Goal: Information Seeking & Learning: Learn about a topic

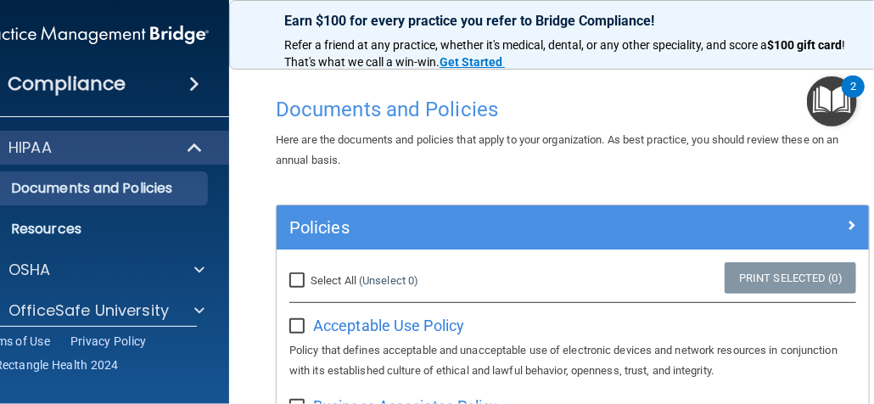
scroll to position [1188, 0]
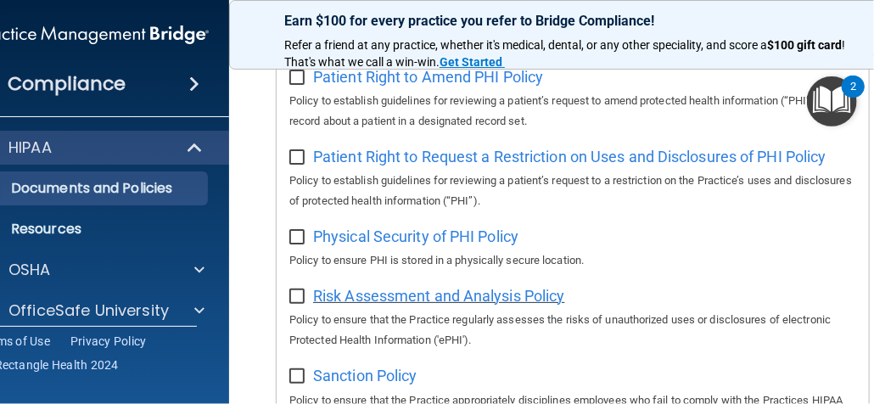
click at [437, 300] on span "Risk Assessment and Analysis Policy" at bounding box center [439, 296] width 252 height 18
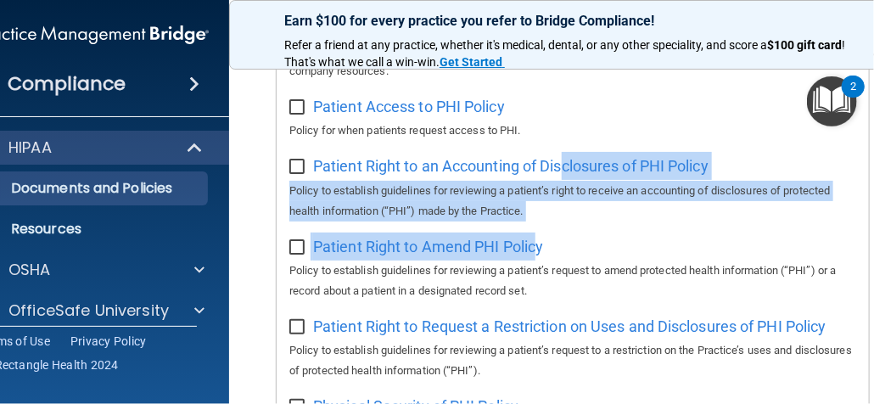
drag, startPoint x: 557, startPoint y: 166, endPoint x: 534, endPoint y: 239, distance: 77.3
click at [534, 239] on div "Select All (Unselect 0) Unselect All Print Selected (0) Acceptable Use Policy P…" at bounding box center [573, 108] width 593 height 1754
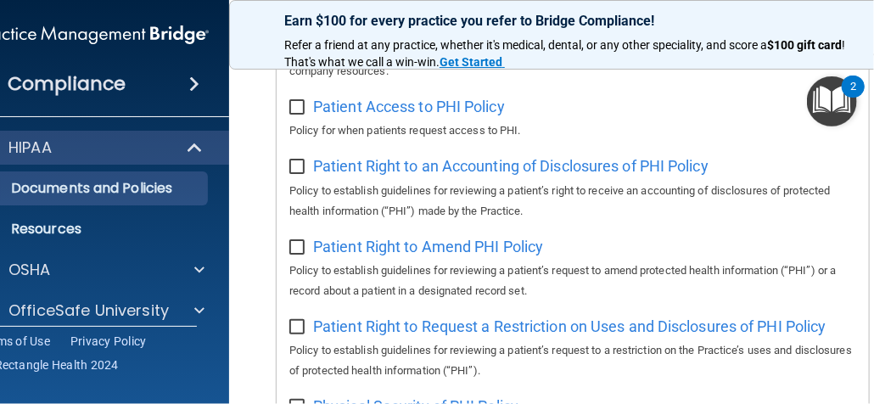
drag, startPoint x: 534, startPoint y: 239, endPoint x: 613, endPoint y: 241, distance: 79.0
click at [613, 241] on div "Patient Right to Amend PHI Policy Policy to establish guidelines for reviewing …" at bounding box center [572, 267] width 567 height 69
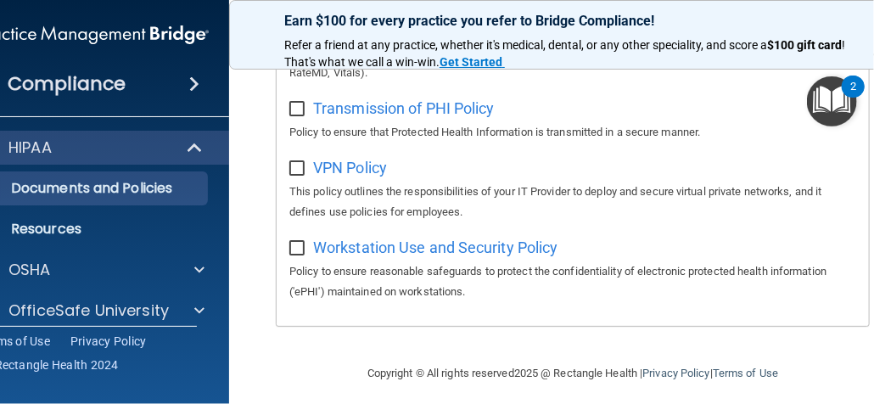
scroll to position [1698, 0]
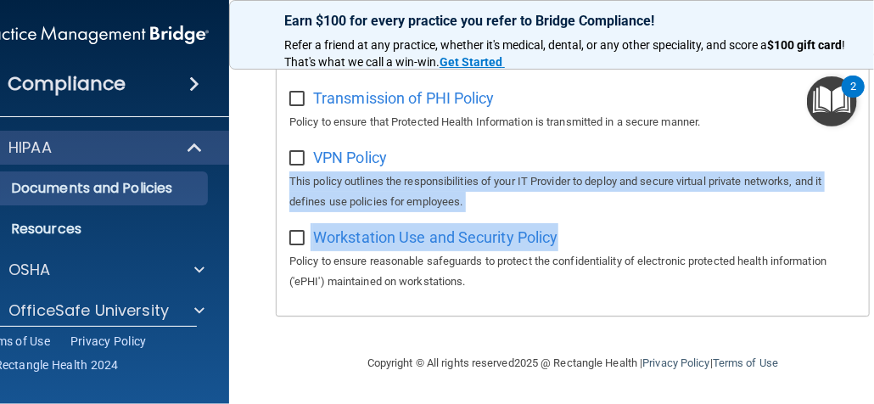
drag, startPoint x: 666, startPoint y: 166, endPoint x: 643, endPoint y: 215, distance: 54.0
click at [644, 211] on p "This policy outlines the responsibilities of your IT Provider to deploy and sec…" at bounding box center [572, 191] width 567 height 41
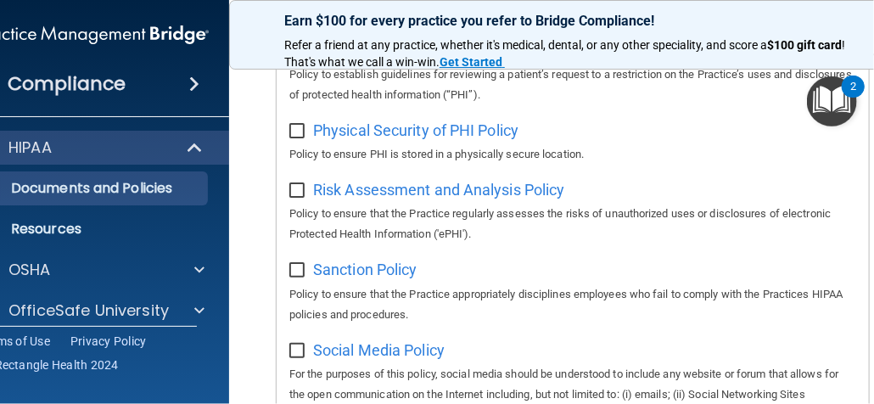
scroll to position [1188, 0]
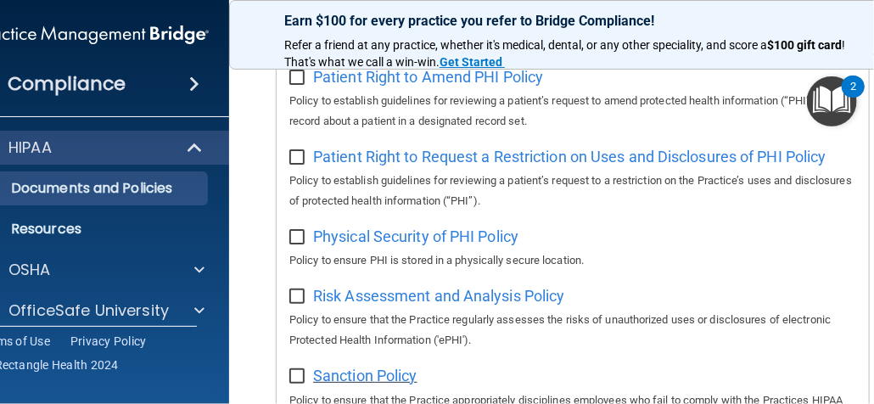
click at [343, 380] on span "Sanction Policy" at bounding box center [365, 376] width 104 height 18
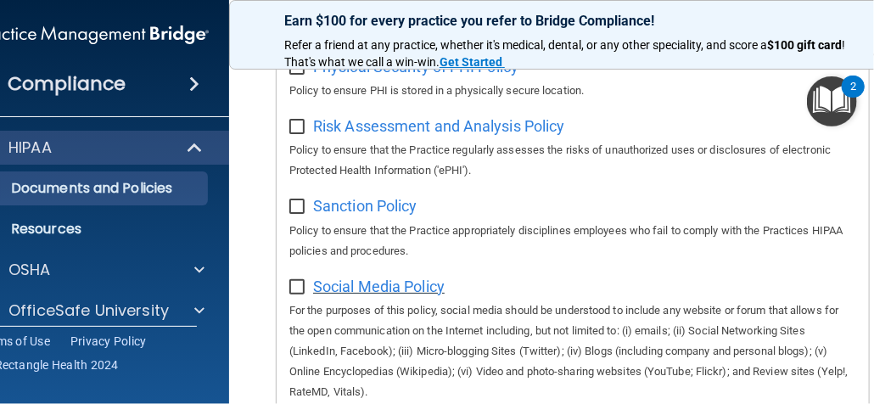
click at [357, 293] on span "Social Media Policy" at bounding box center [379, 287] width 132 height 18
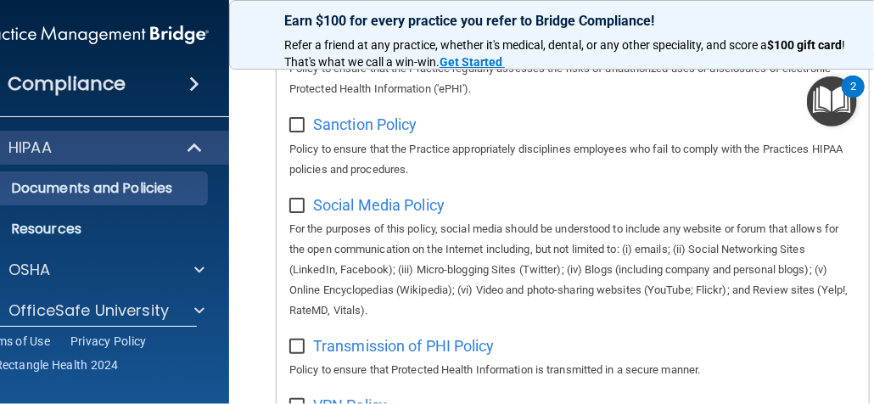
scroll to position [1528, 0]
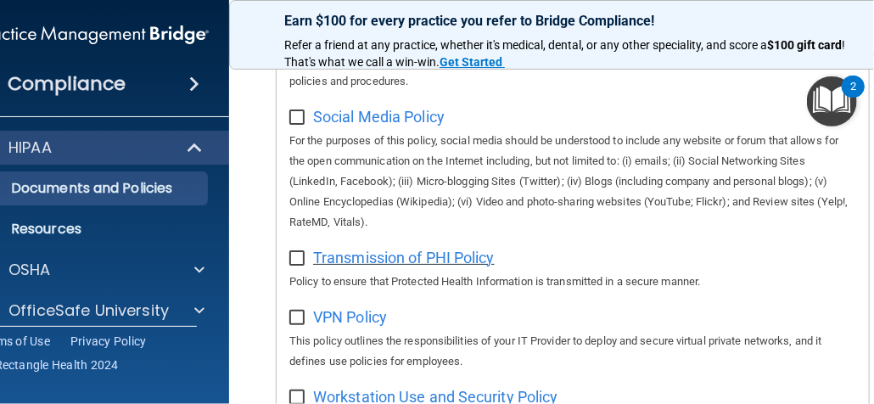
click at [402, 261] on span "Transmission of PHI Policy" at bounding box center [404, 258] width 182 height 18
click at [355, 326] on span "VPN Policy" at bounding box center [350, 317] width 74 height 18
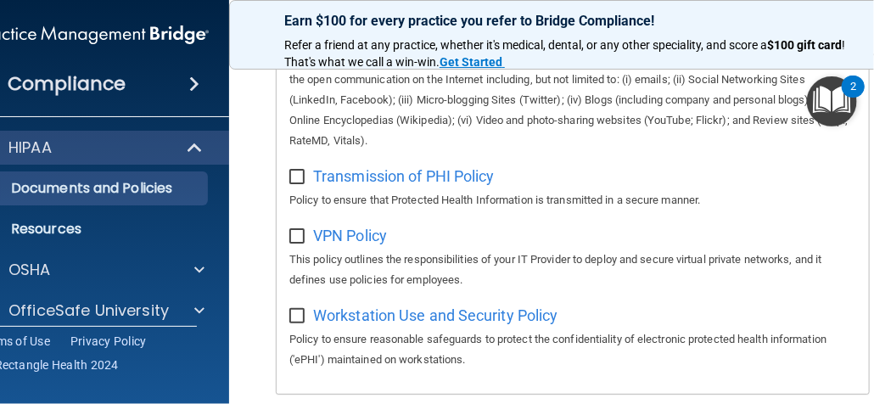
scroll to position [1698, 0]
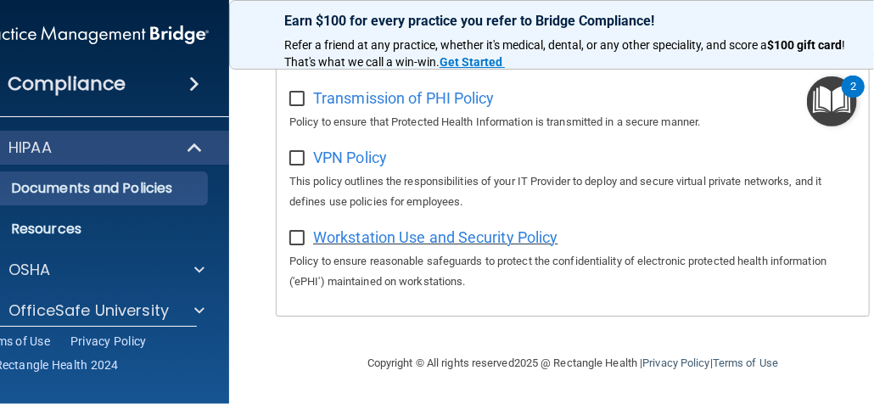
click at [385, 239] on span "Workstation Use and Security Policy" at bounding box center [435, 237] width 245 height 18
